Goal: Transaction & Acquisition: Purchase product/service

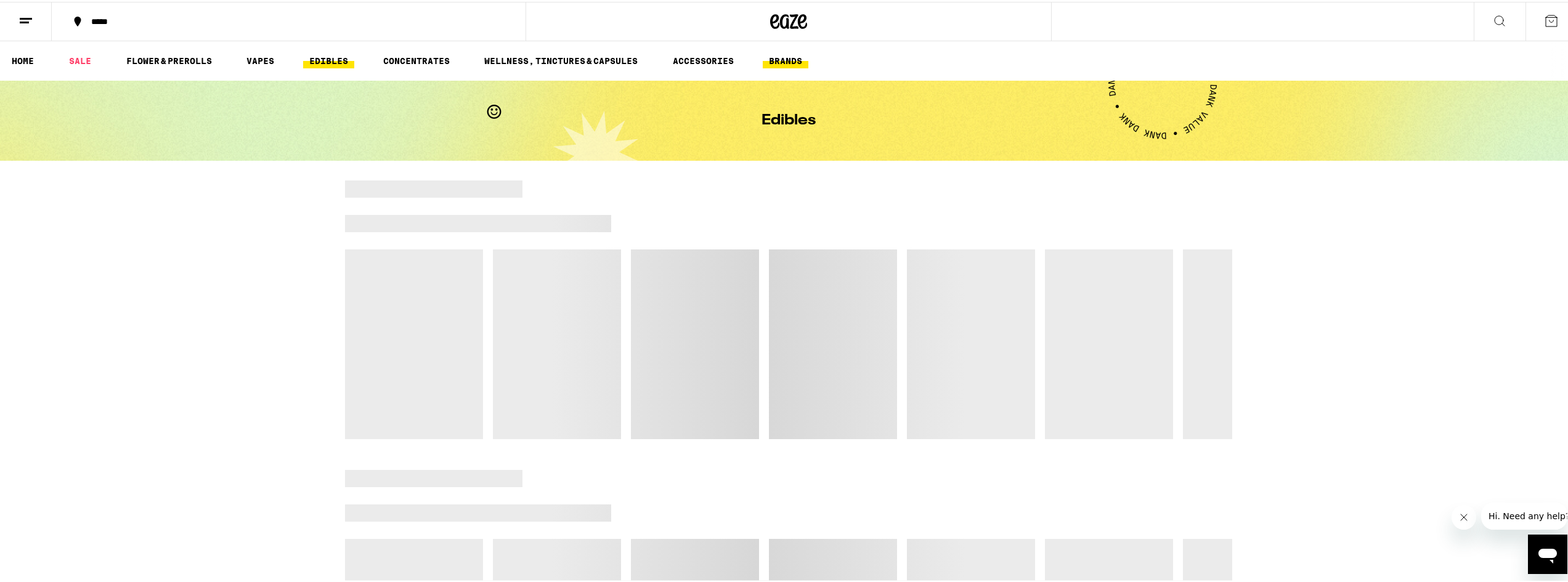
click at [786, 58] on link "BRANDS" at bounding box center [785, 59] width 45 height 15
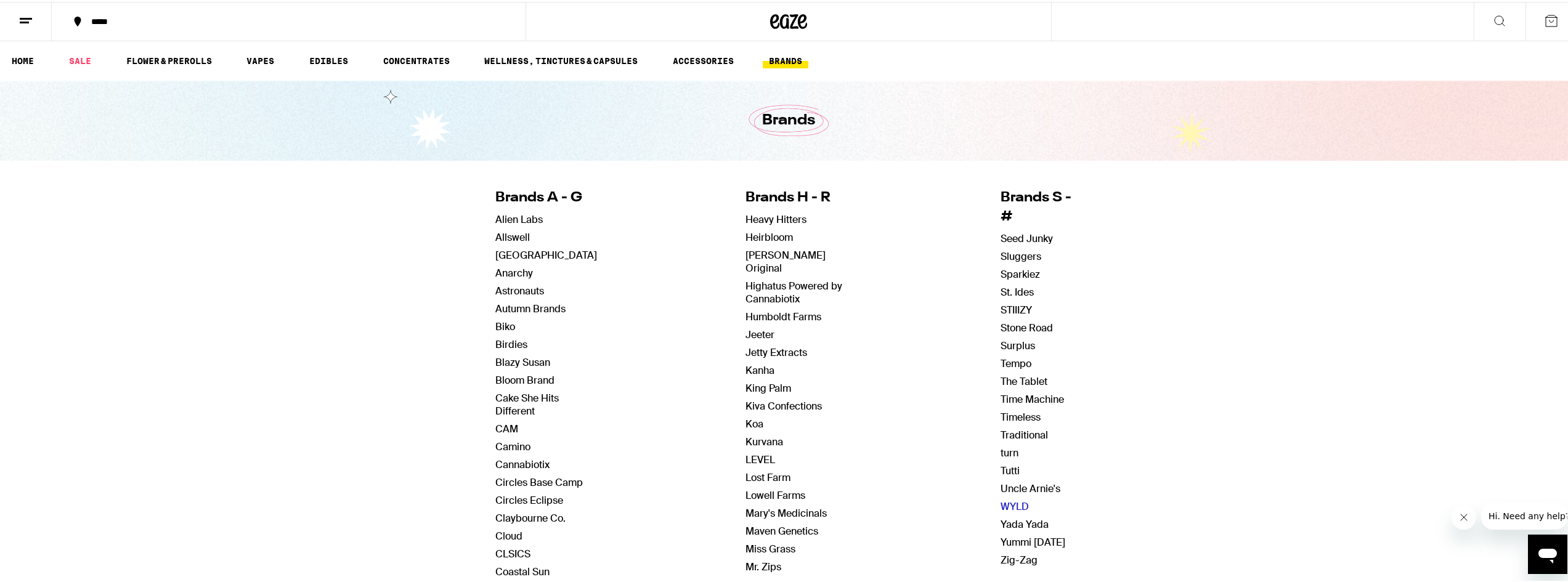
click at [1005, 498] on link "WYLD" at bounding box center [1014, 504] width 28 height 13
